Goal: Transaction & Acquisition: Purchase product/service

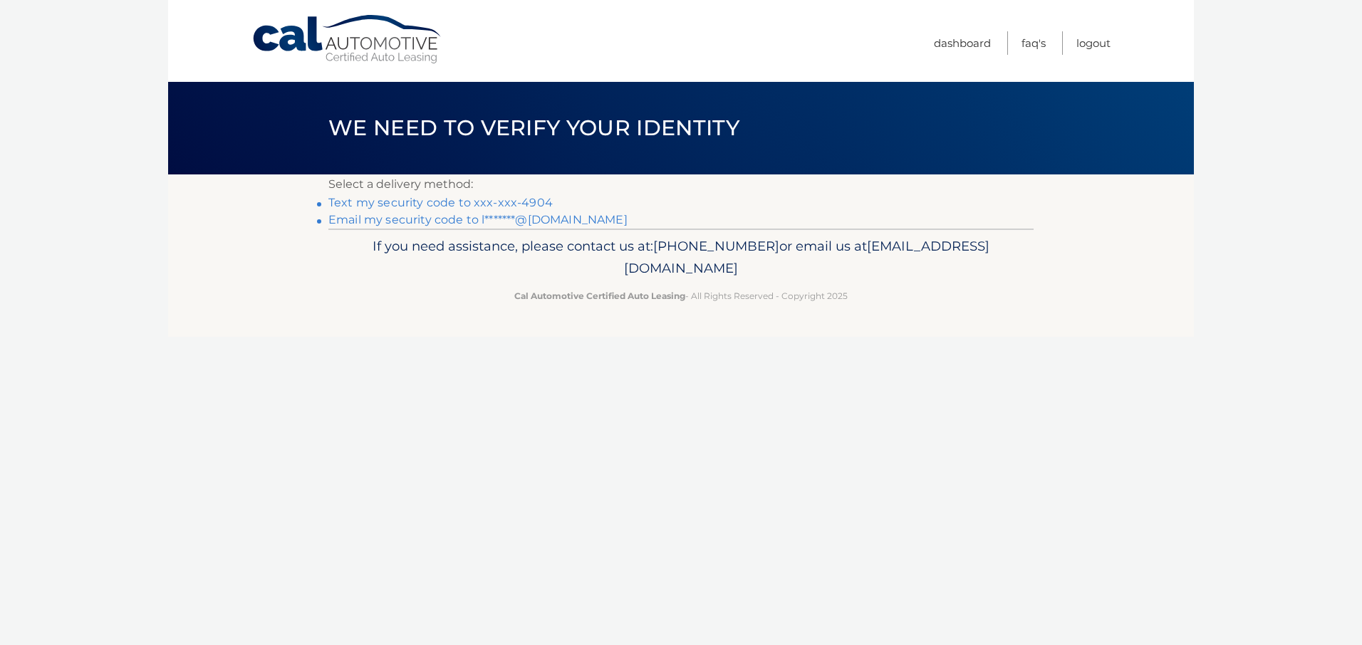
click at [467, 207] on link "Text my security code to xxx-xxx-4904" at bounding box center [440, 203] width 224 height 14
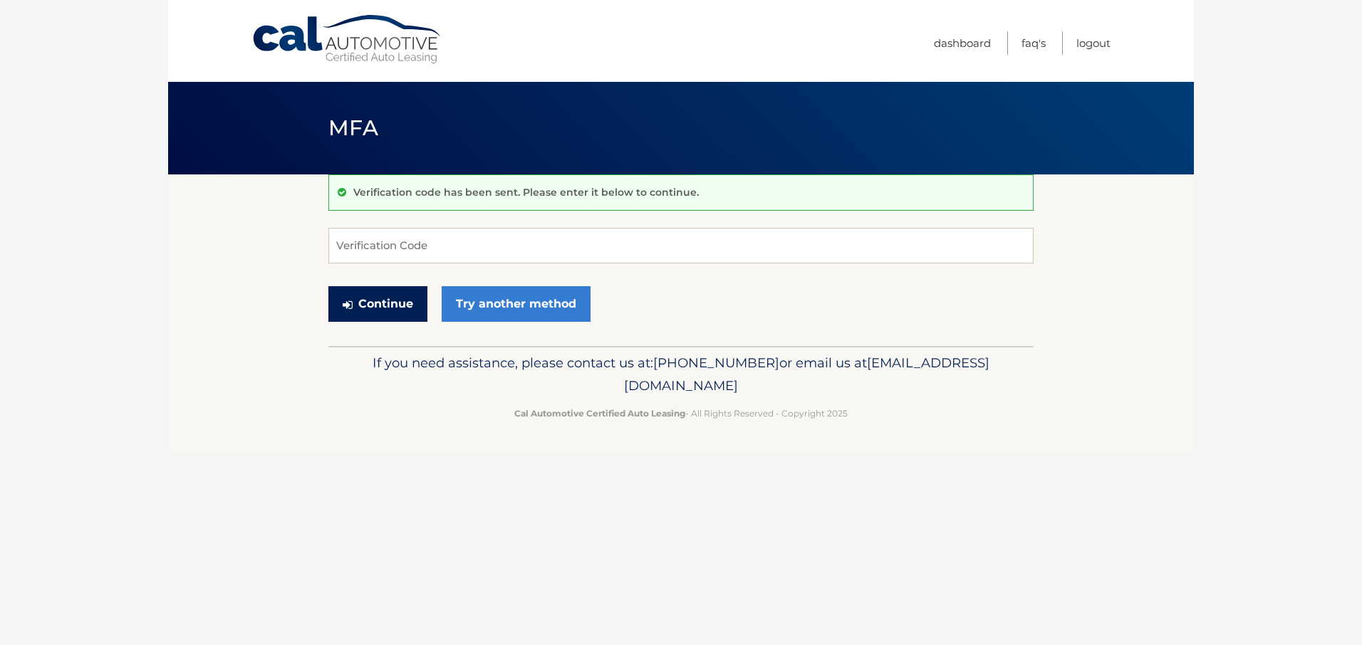
click at [378, 298] on button "Continue" at bounding box center [377, 304] width 99 height 36
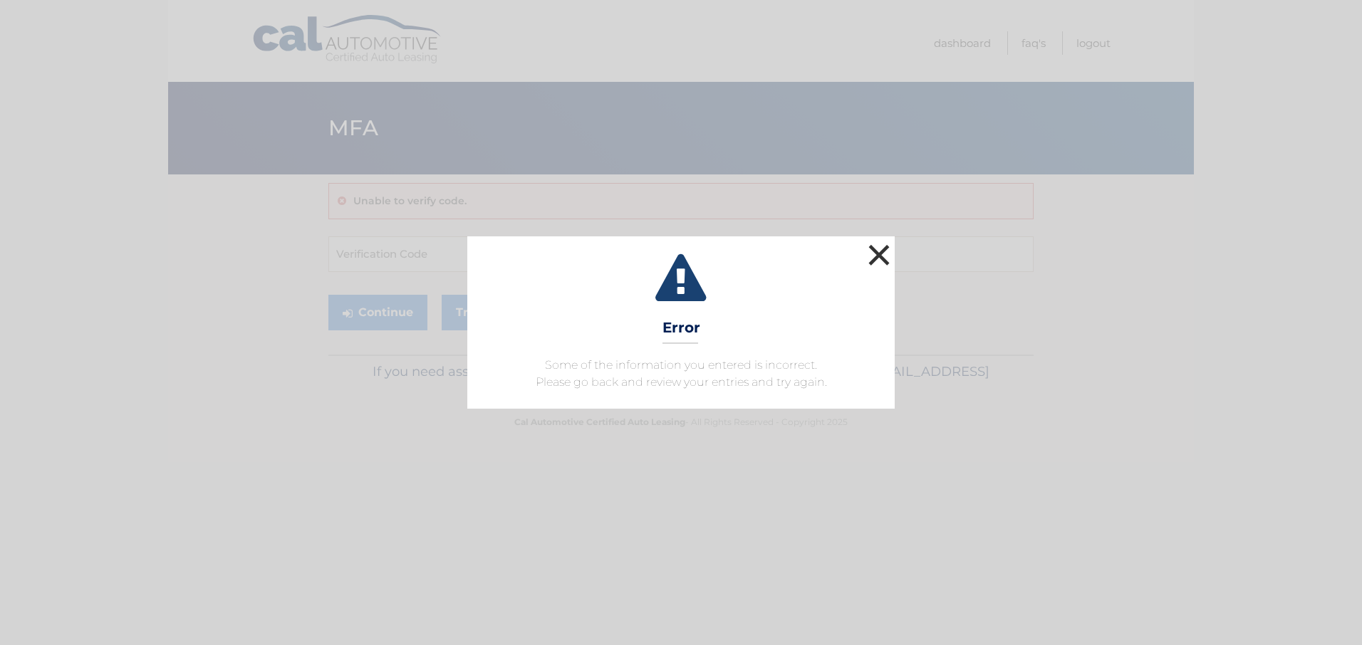
click at [886, 261] on button "×" at bounding box center [879, 255] width 28 height 28
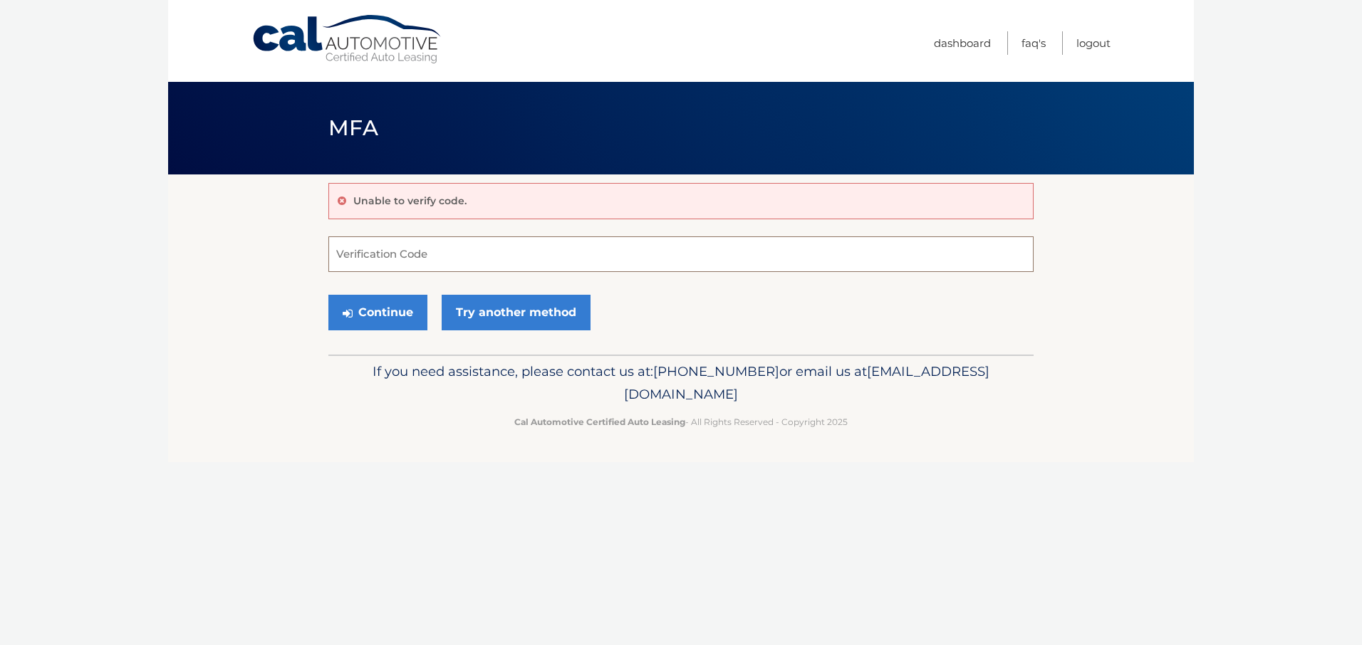
click at [448, 247] on input "Verification Code" at bounding box center [680, 254] width 705 height 36
click at [365, 316] on button "Continue" at bounding box center [377, 313] width 99 height 36
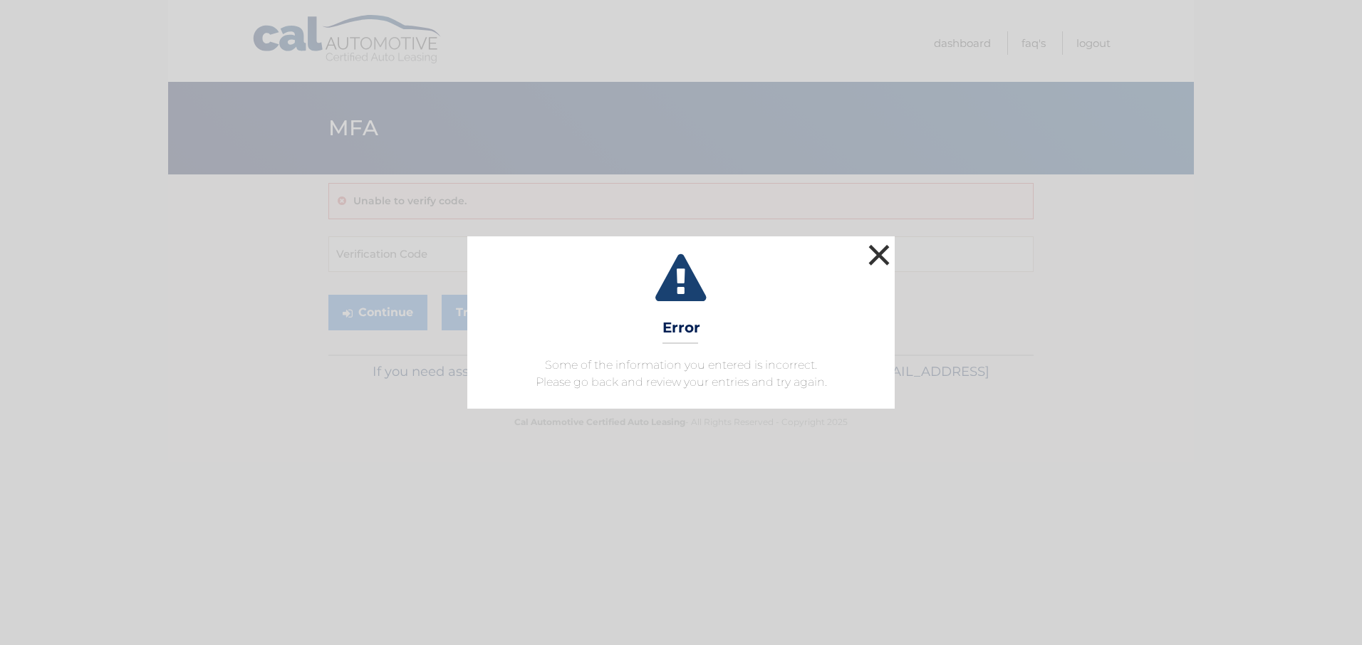
click at [881, 254] on button "×" at bounding box center [879, 255] width 28 height 28
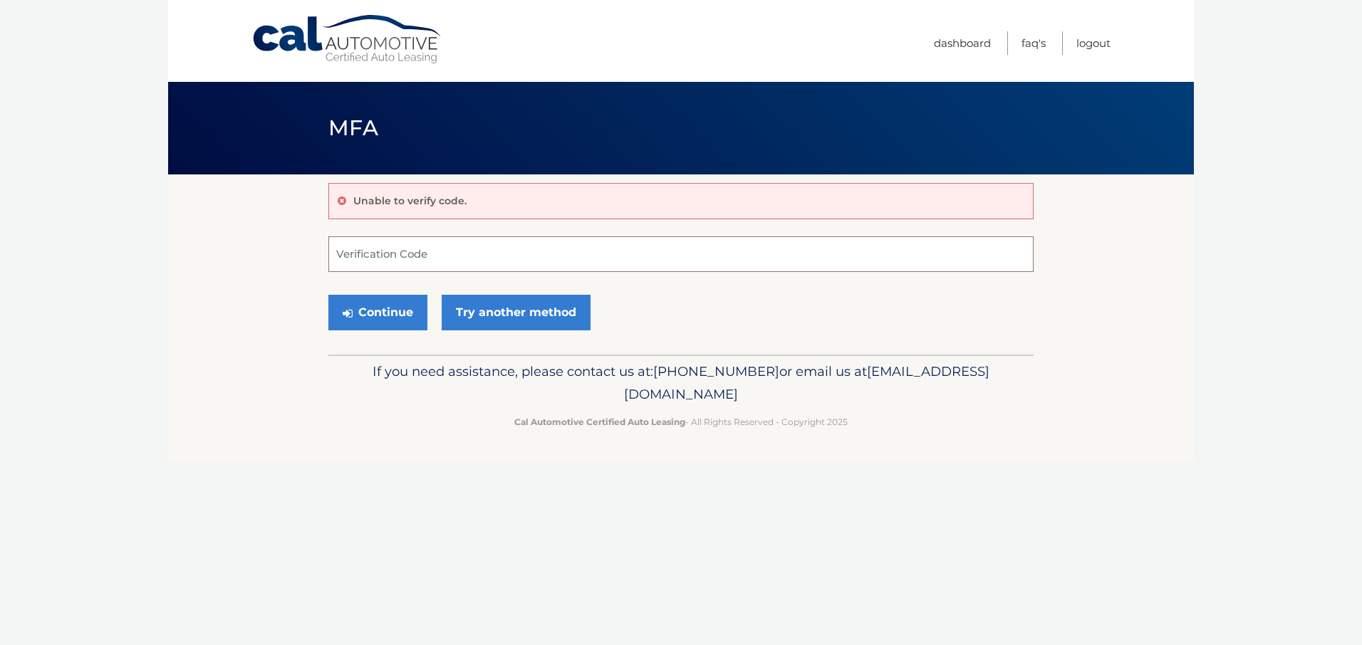
click at [434, 266] on input "Verification Code" at bounding box center [680, 254] width 705 height 36
type input "668522"
click at [379, 309] on button "Continue" at bounding box center [377, 313] width 99 height 36
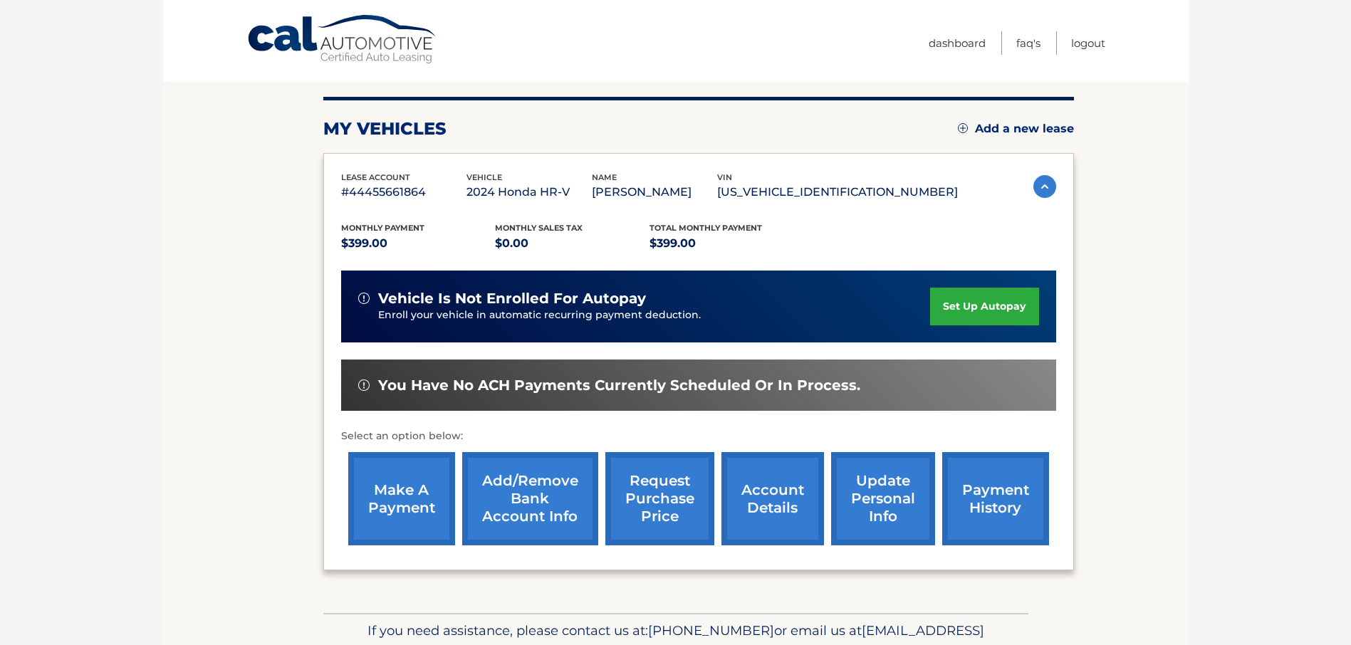
scroll to position [142, 0]
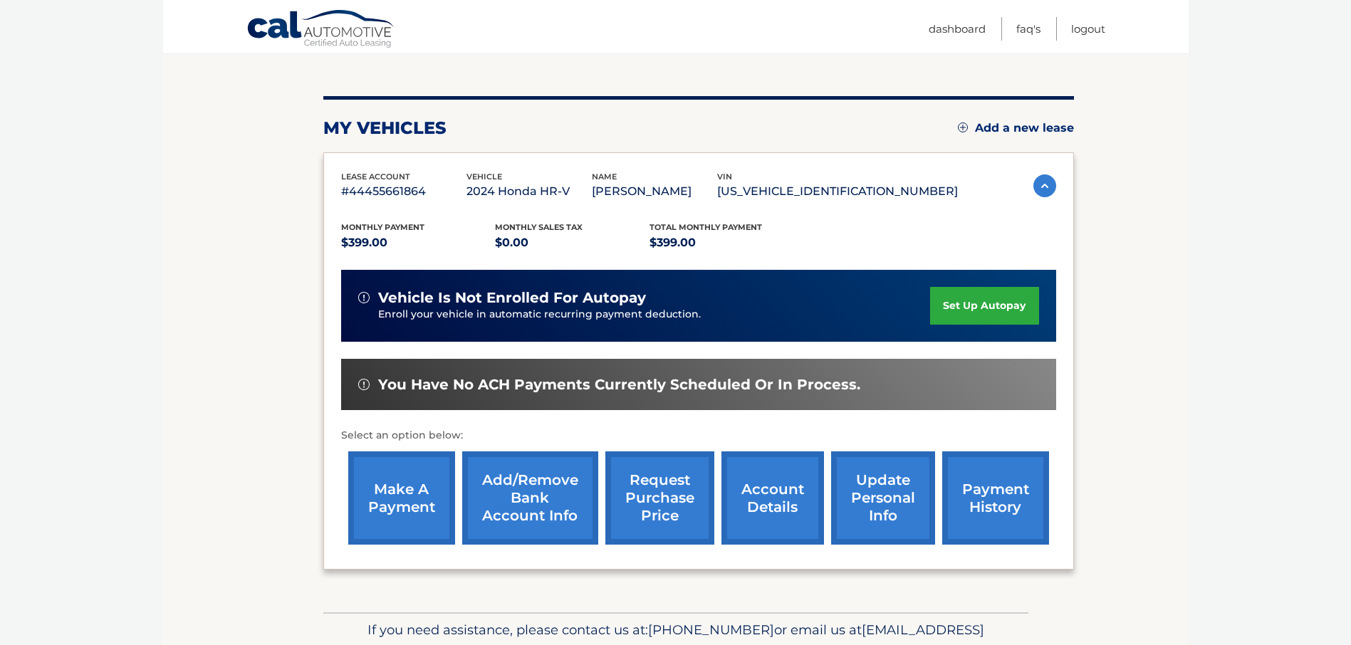
click at [400, 486] on link "make a payment" at bounding box center [401, 498] width 107 height 93
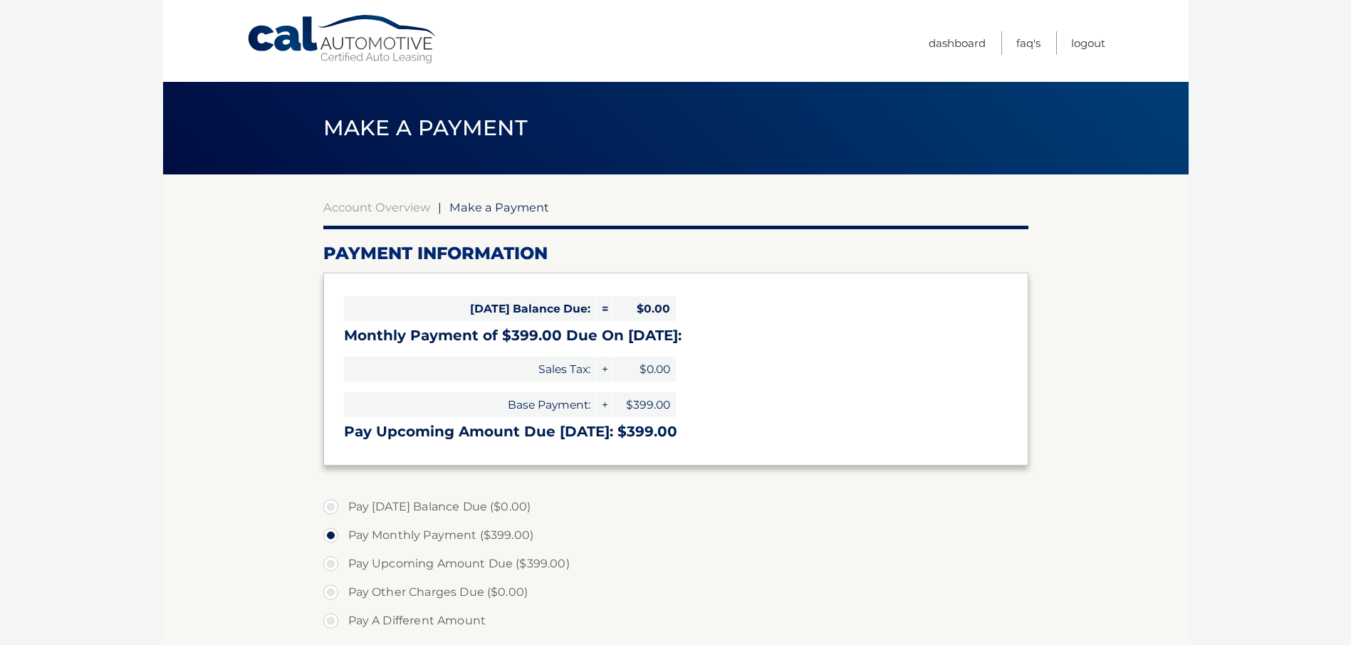
select select "ZTI4ZTAyYzYtYWVlNi00NjZlLWI1MjUtNjUxMjhkYWYyZDU2"
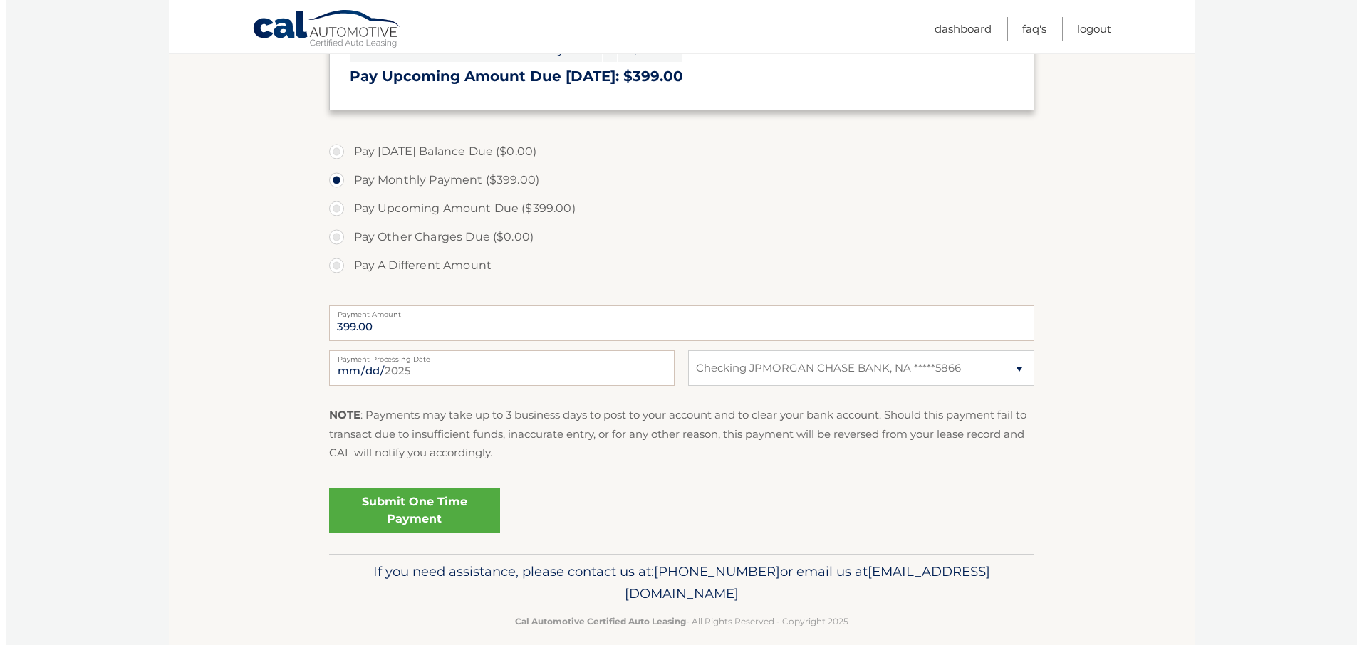
scroll to position [356, 0]
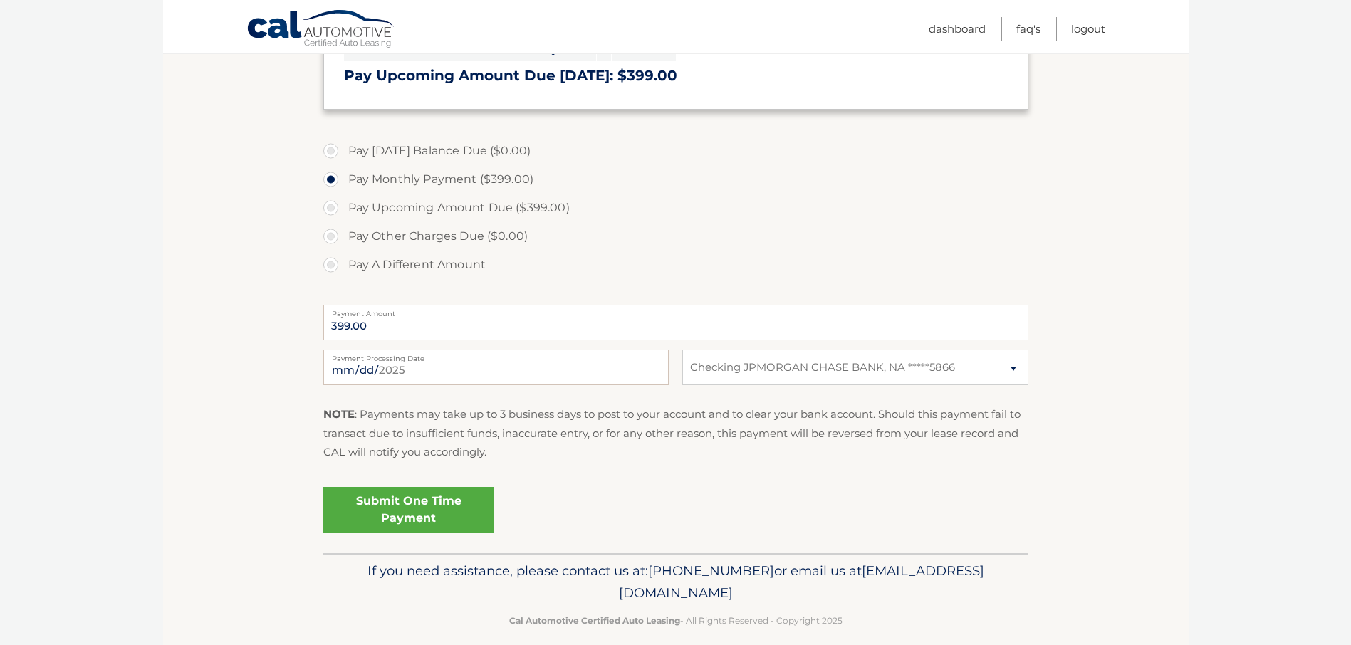
click at [415, 509] on link "Submit One Time Payment" at bounding box center [408, 510] width 171 height 46
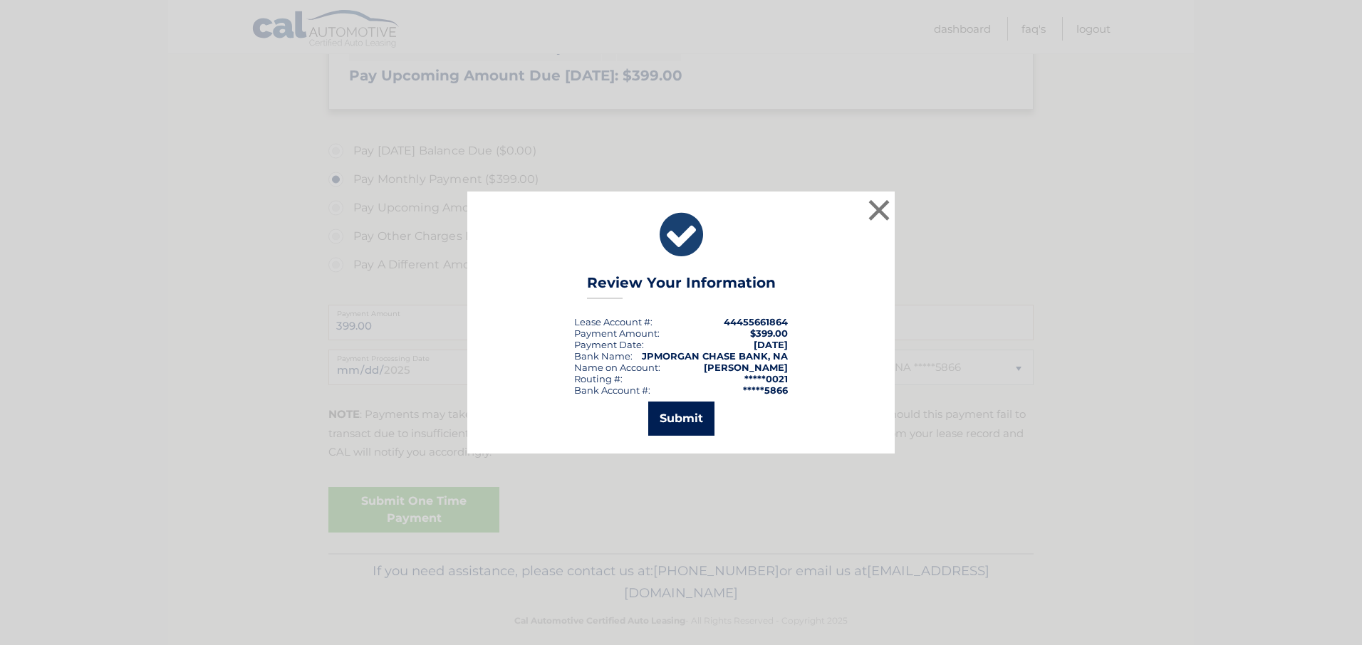
click at [678, 416] on button "Submit" at bounding box center [681, 419] width 66 height 34
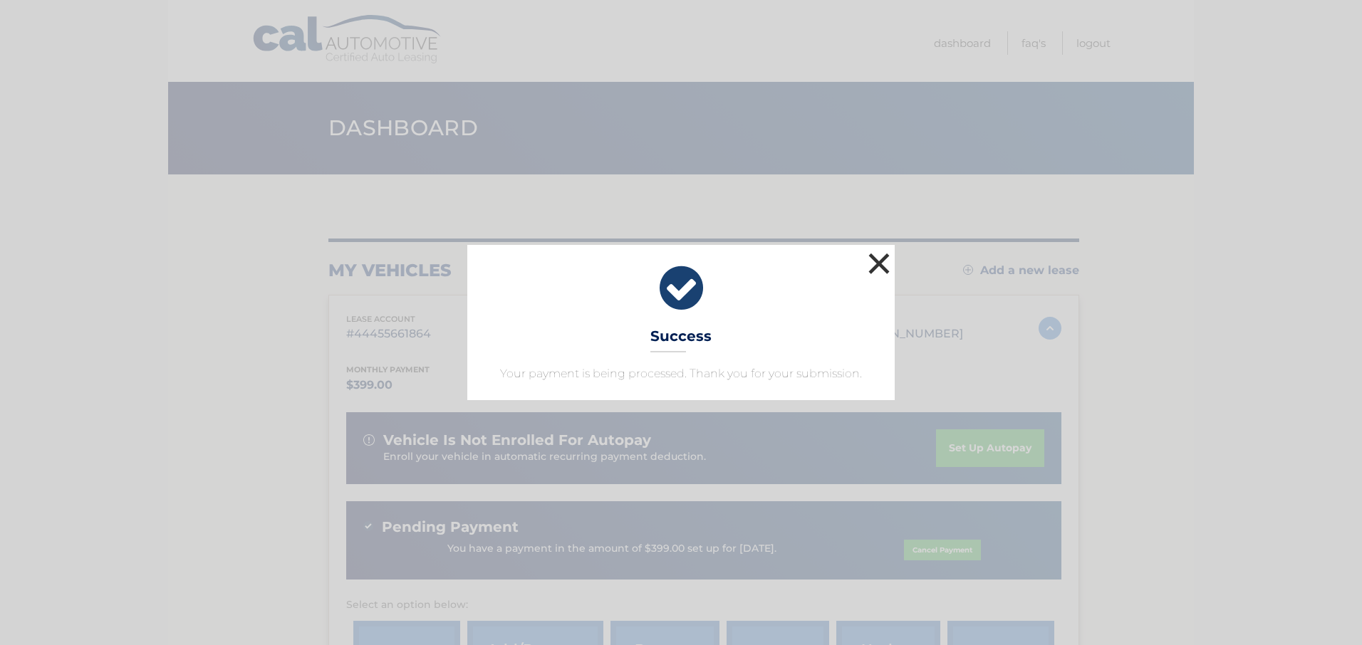
click at [875, 260] on button "×" at bounding box center [879, 263] width 28 height 28
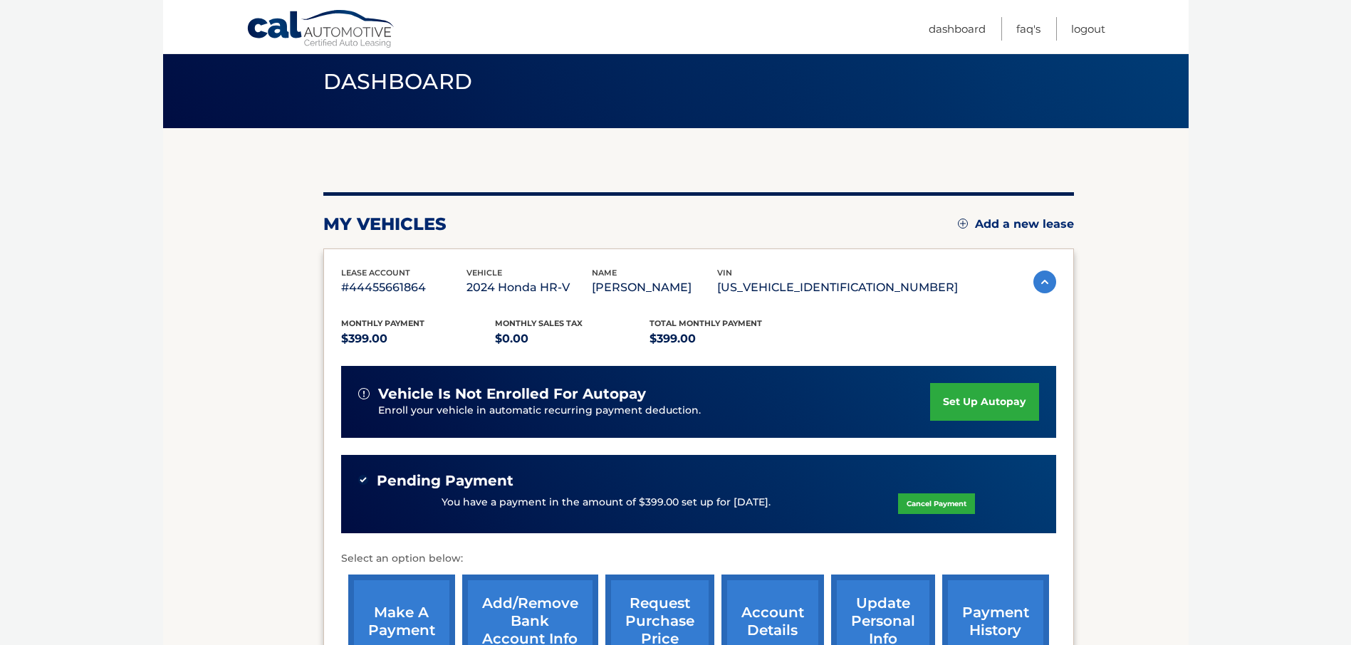
scroll to position [142, 0]
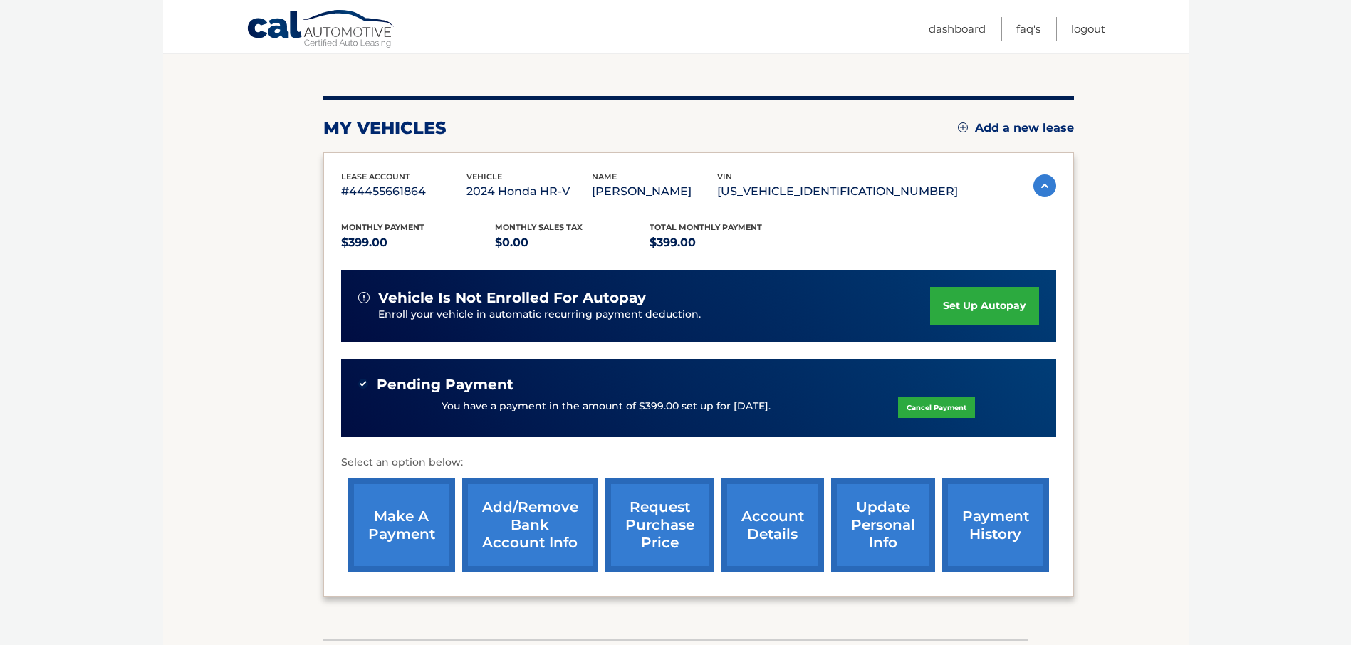
click at [763, 531] on link "account details" at bounding box center [773, 525] width 103 height 93
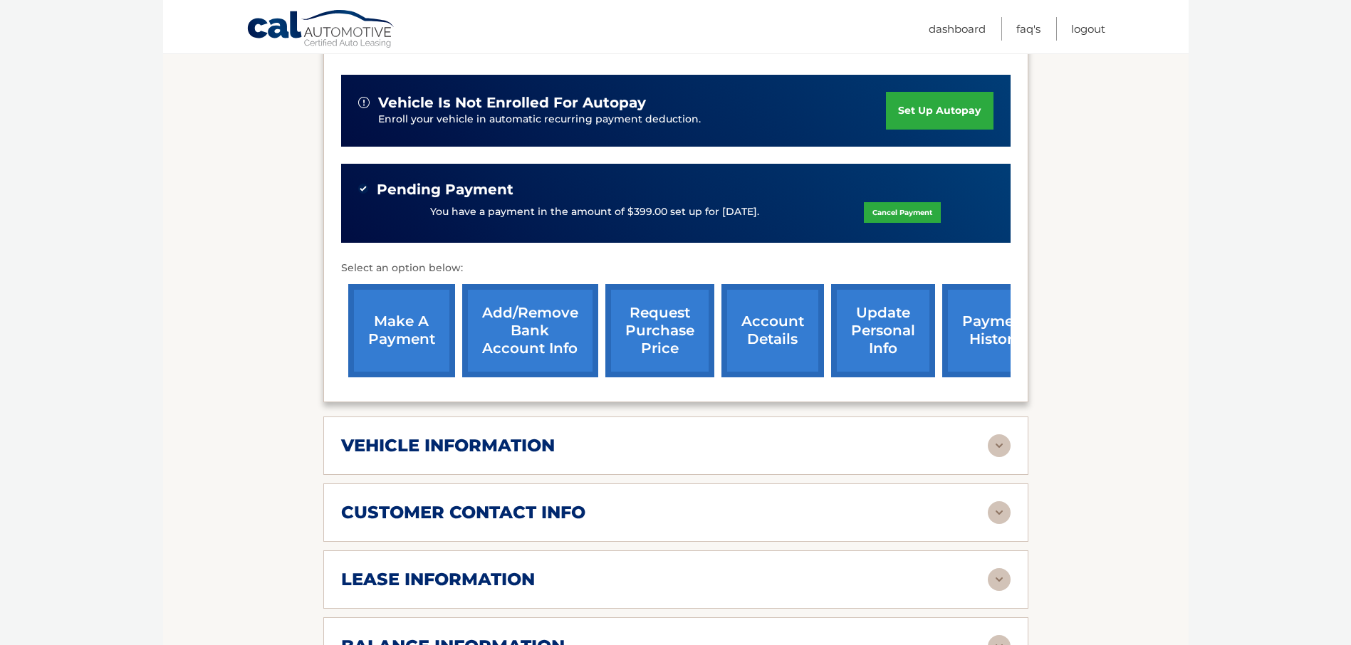
scroll to position [570, 0]
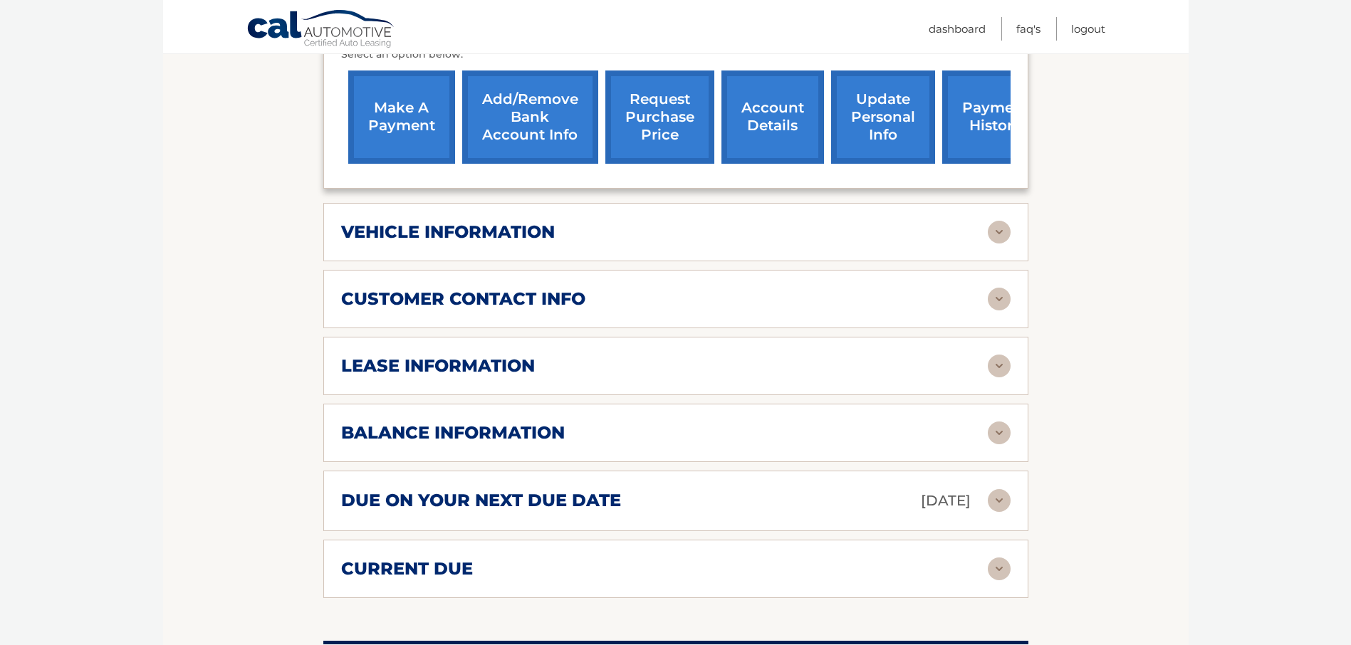
click at [997, 435] on img at bounding box center [999, 433] width 23 height 23
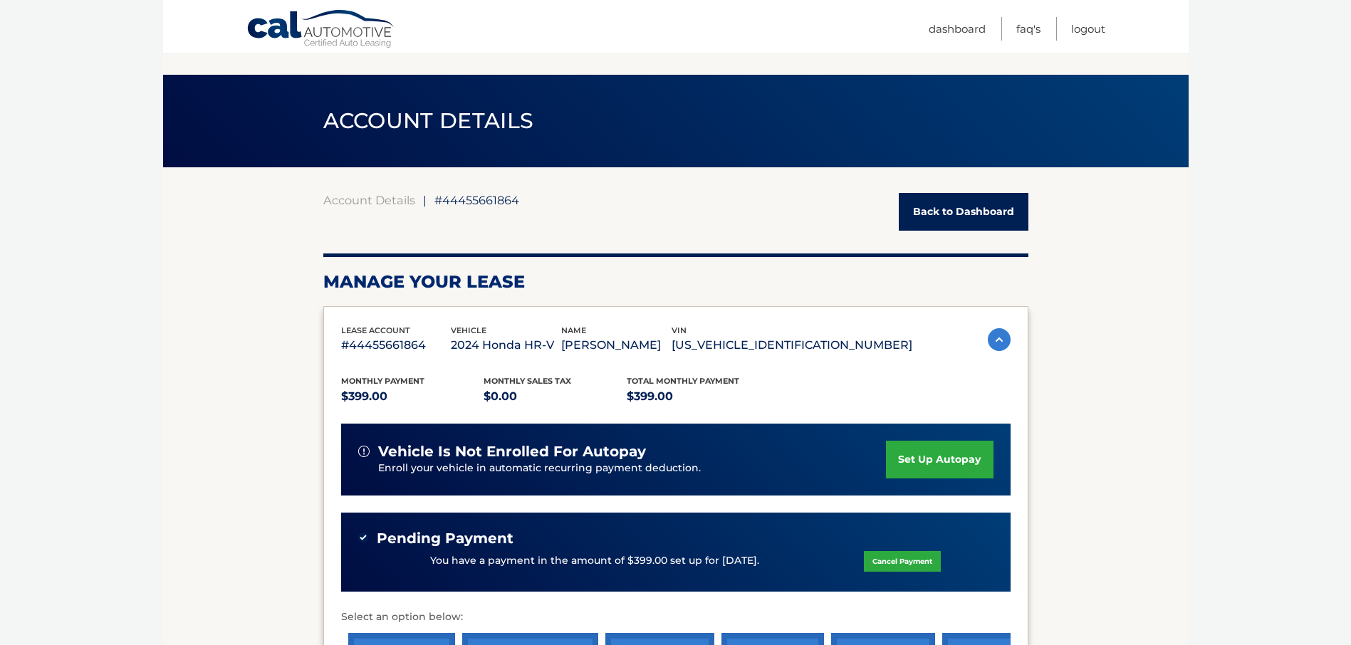
scroll to position [0, 0]
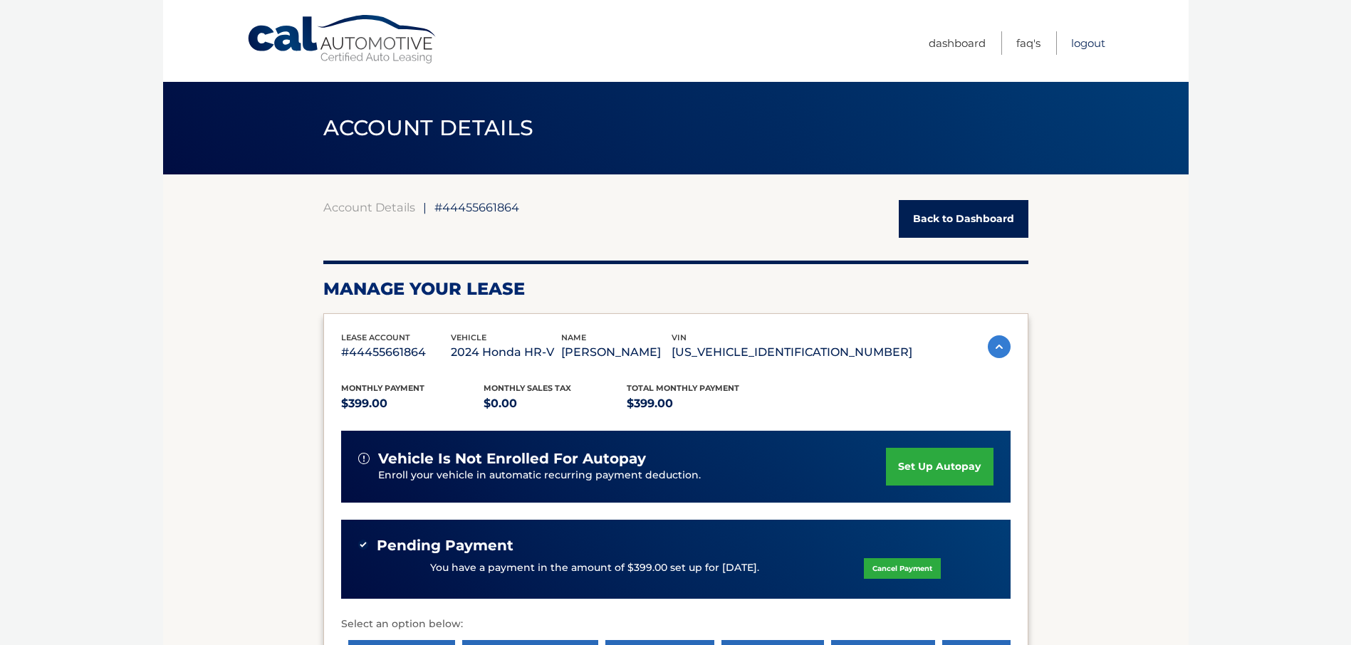
click at [1088, 43] on link "Logout" at bounding box center [1088, 43] width 34 height 24
